Goal: Check status

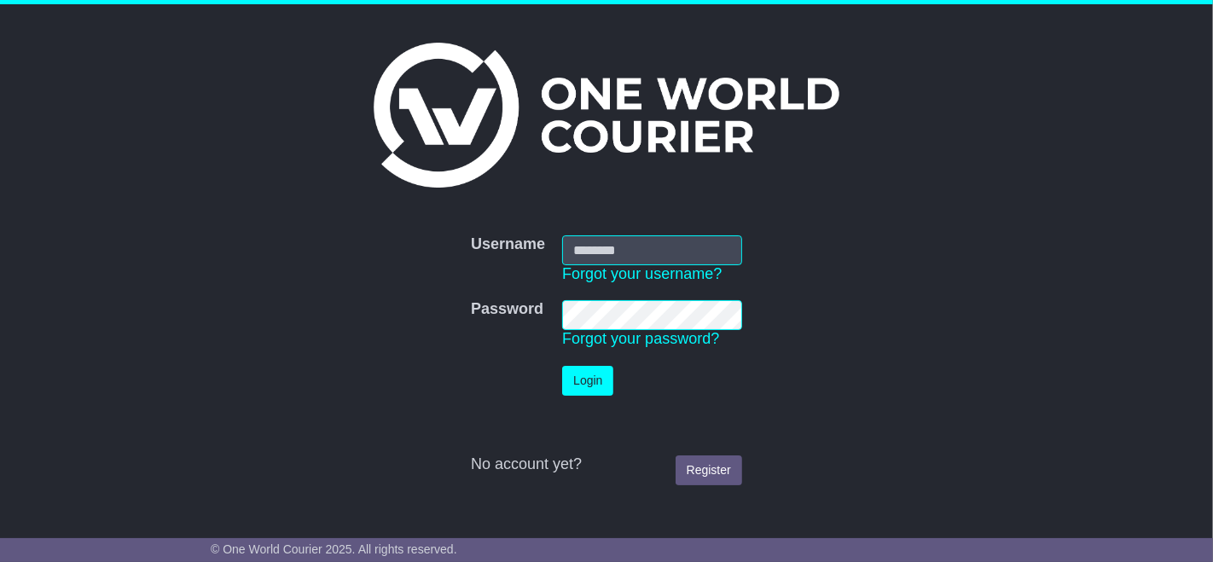
type input "**********"
click at [582, 386] on button "Login" at bounding box center [587, 381] width 51 height 30
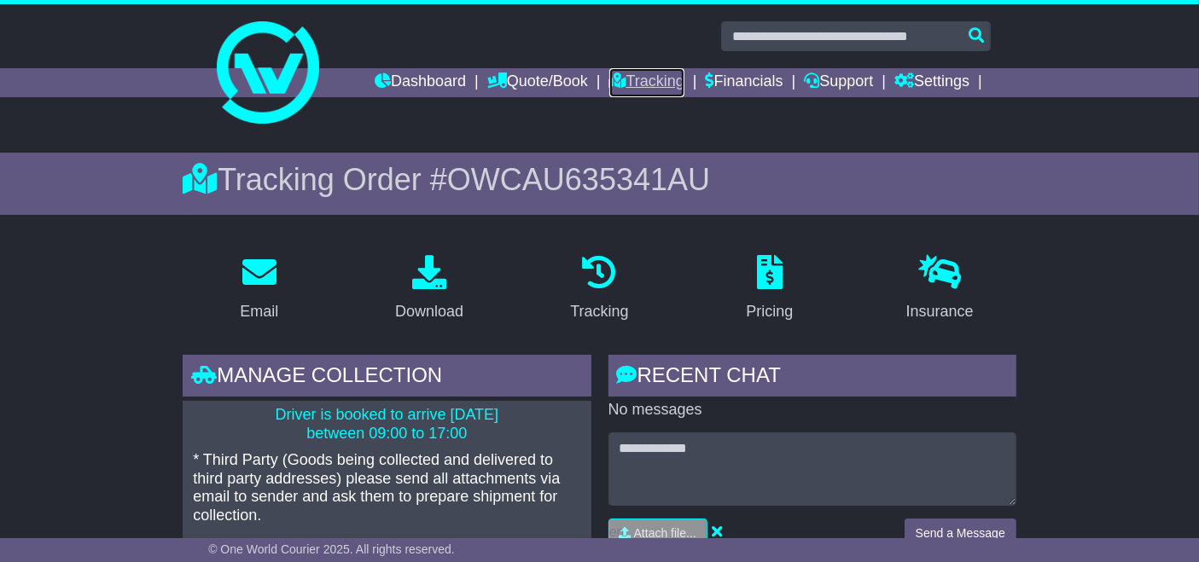
click at [646, 84] on link "Tracking" at bounding box center [646, 82] width 75 height 29
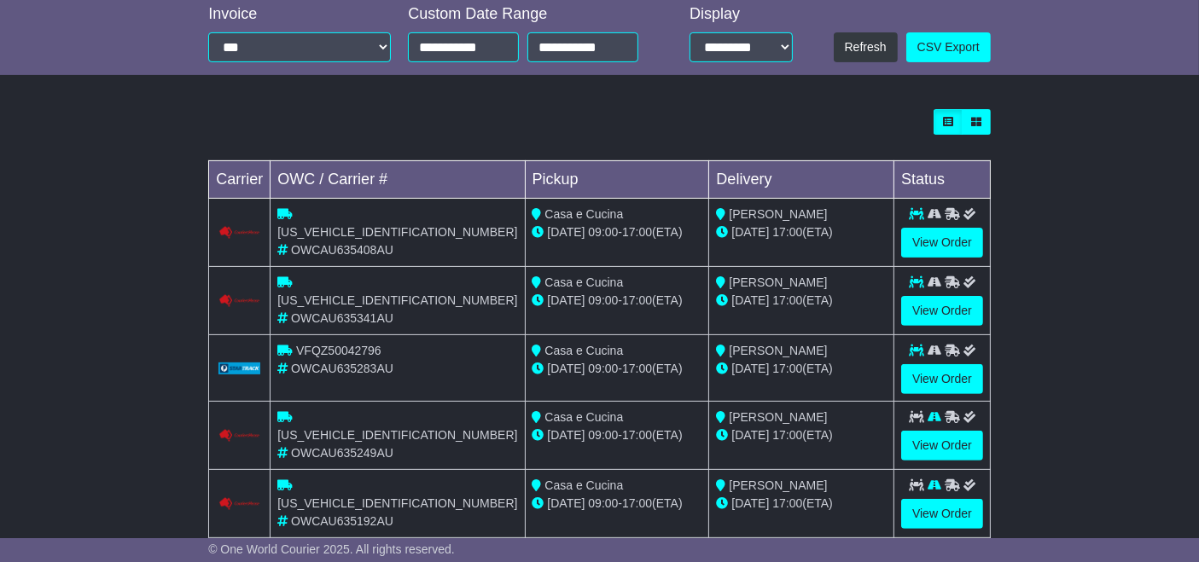
scroll to position [595, 0]
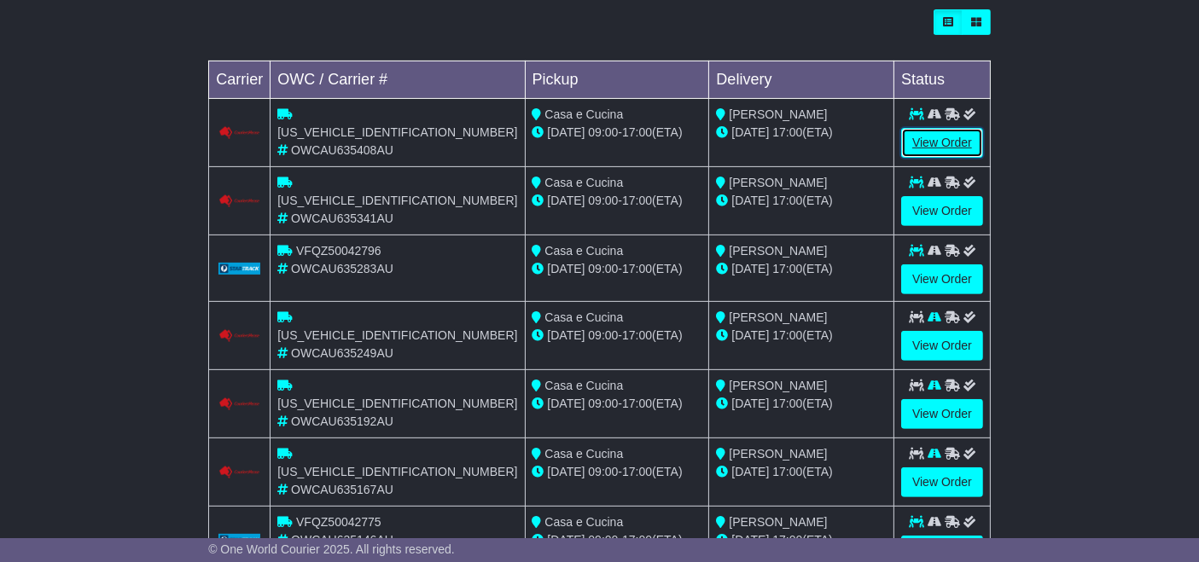
click at [948, 132] on link "View Order" at bounding box center [942, 143] width 82 height 30
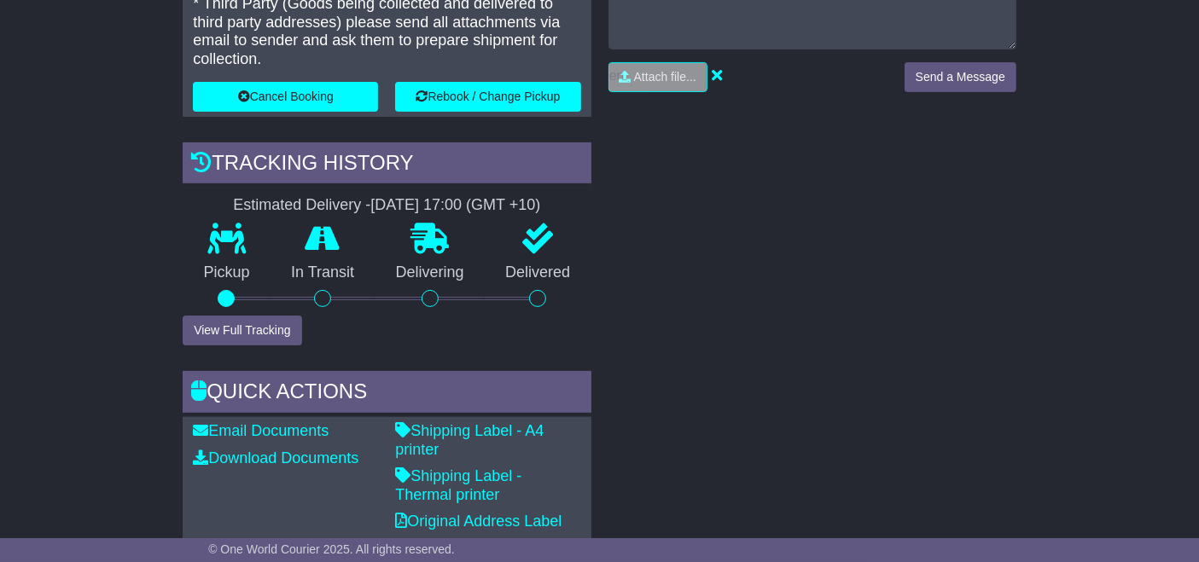
scroll to position [459, 0]
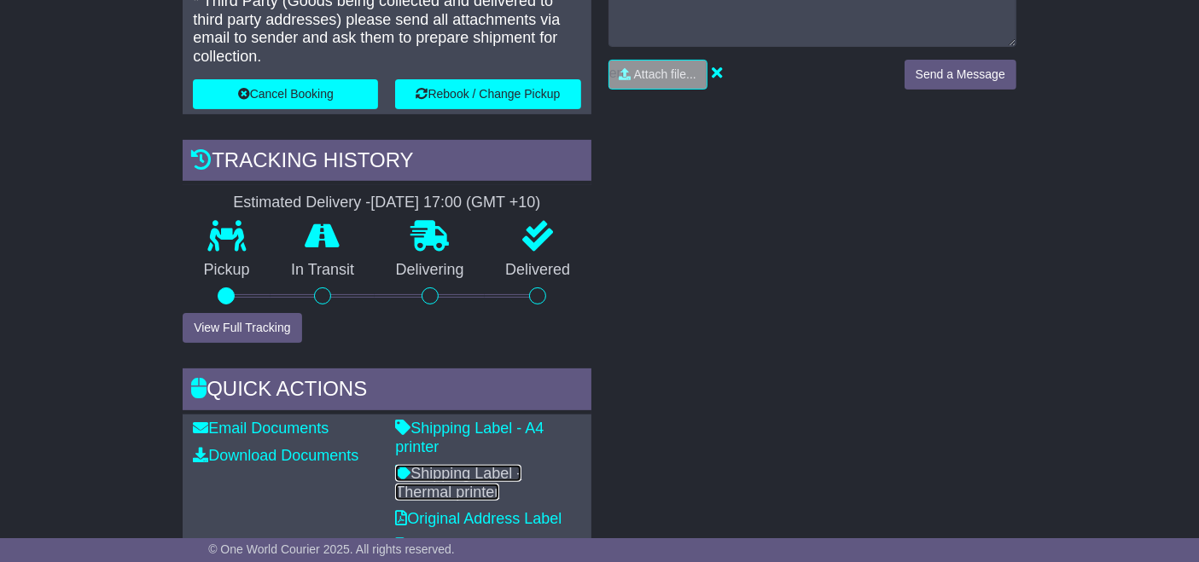
click at [482, 465] on link "Shipping Label - Thermal printer" at bounding box center [458, 483] width 126 height 36
